Goal: Check status

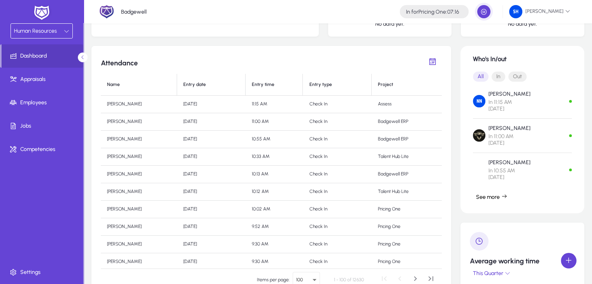
scroll to position [244, 0]
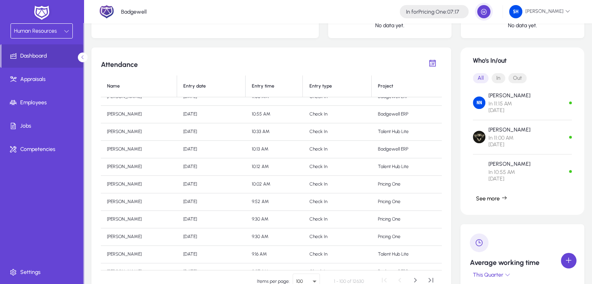
scroll to position [28, 0]
click at [269, 181] on td "10:02 AM" at bounding box center [273, 183] width 57 height 18
click at [291, 187] on td "10:02 AM" at bounding box center [273, 183] width 57 height 18
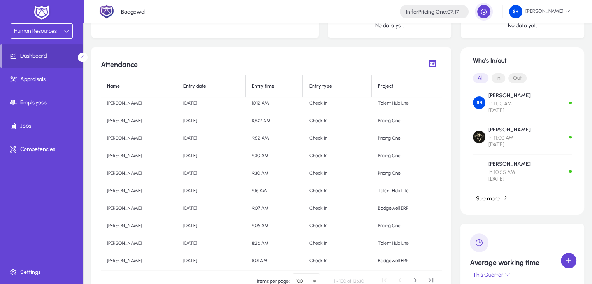
scroll to position [0, 0]
